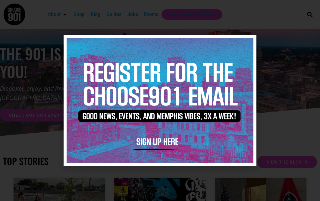
click at [248, 43] on icon "Close" at bounding box center [248, 43] width 5 height 5
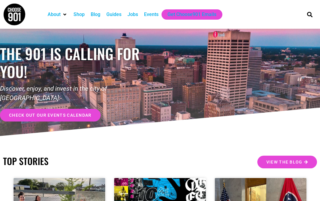
click at [138, 13] on div "Jobs" at bounding box center [133, 14] width 11 height 7
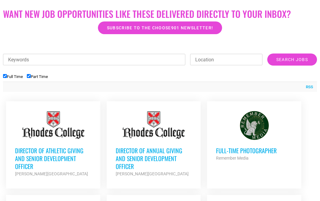
scroll to position [167, 0]
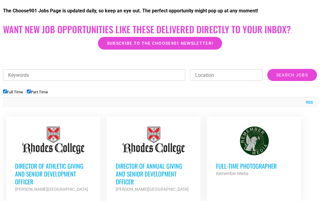
click at [31, 91] on input "Part Time" at bounding box center [29, 91] width 4 height 4
checkbox input "false"
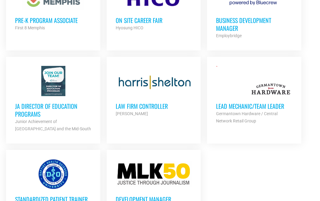
scroll to position [686, 0]
